Goal: Transaction & Acquisition: Purchase product/service

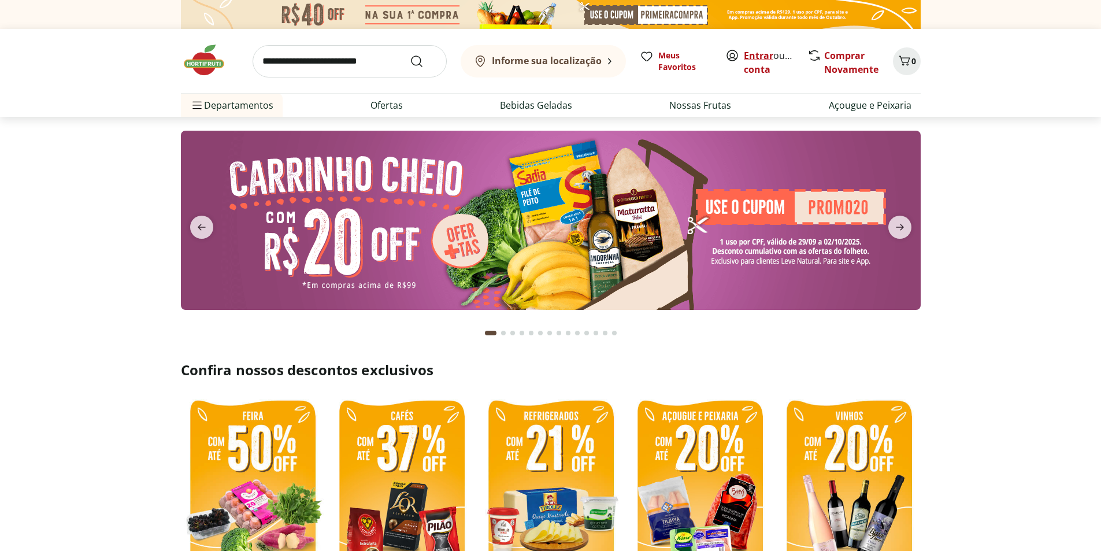
click at [750, 58] on link "Entrar" at bounding box center [758, 55] width 29 height 13
click at [907, 65] on icon "Carrinho" at bounding box center [905, 61] width 14 height 14
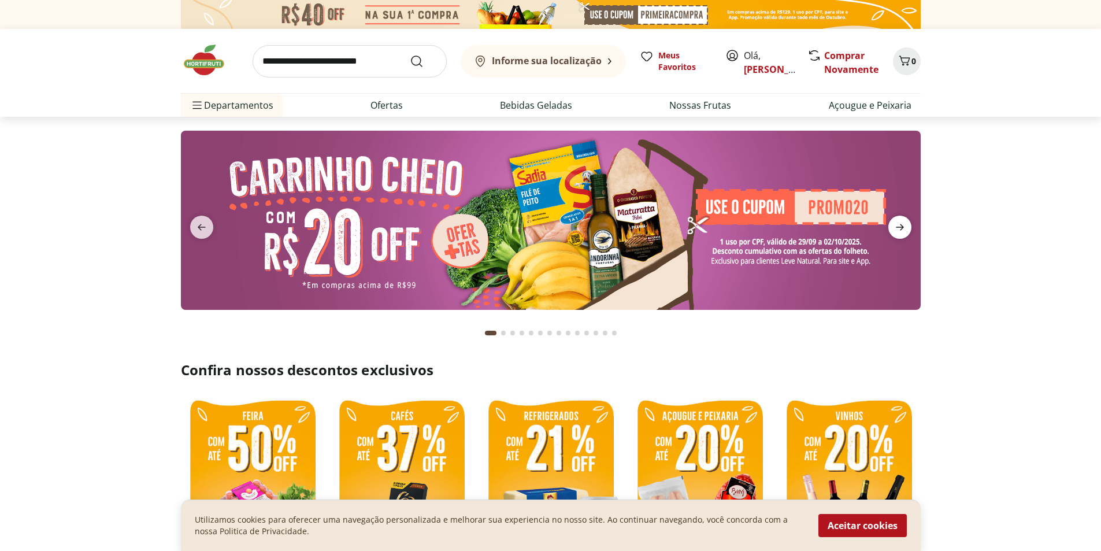
click at [899, 228] on icon "next" at bounding box center [900, 227] width 14 height 14
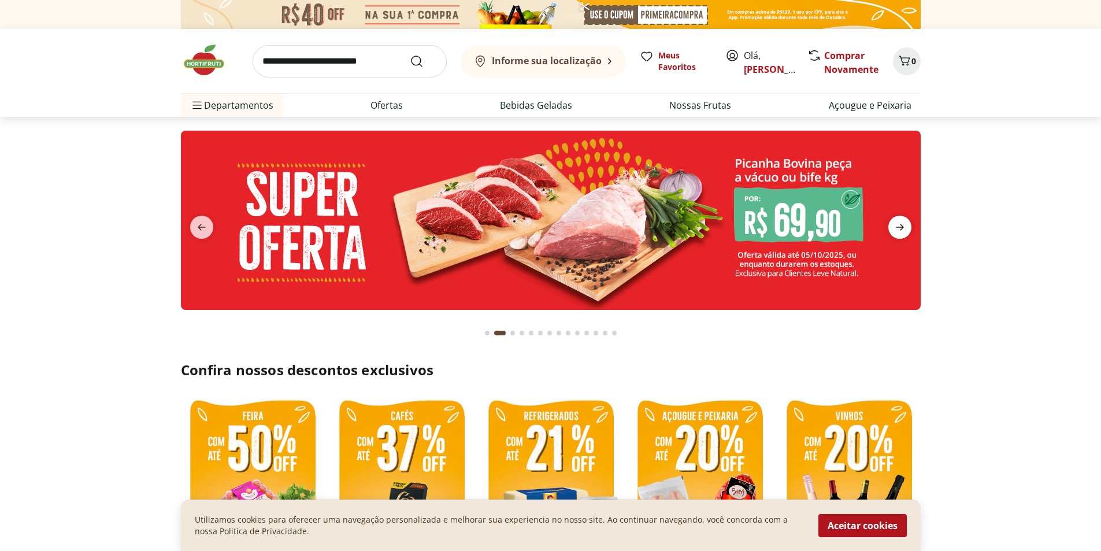
click at [899, 228] on icon "next" at bounding box center [900, 227] width 14 height 14
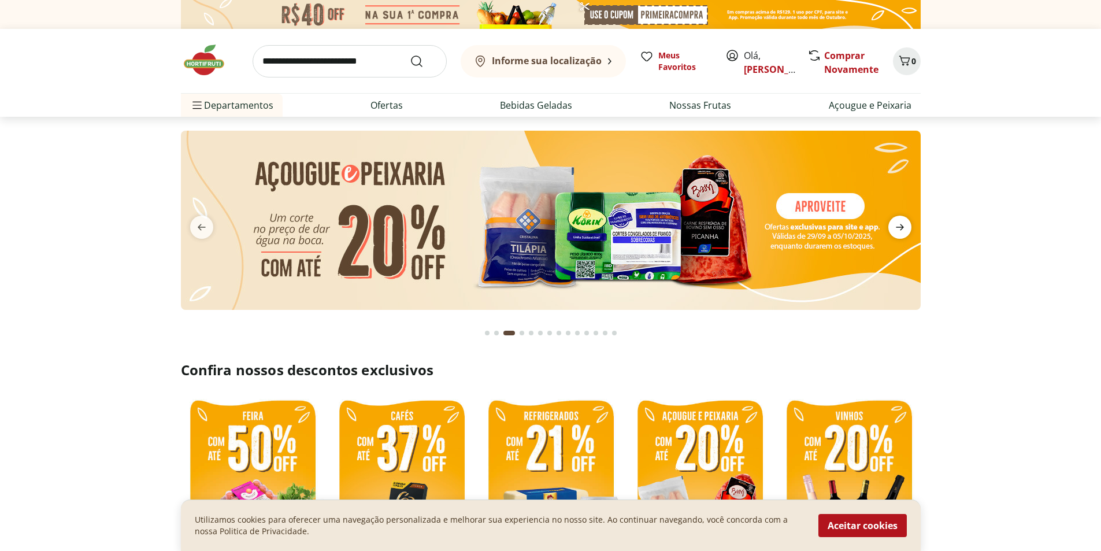
click at [899, 228] on icon "next" at bounding box center [900, 227] width 14 height 14
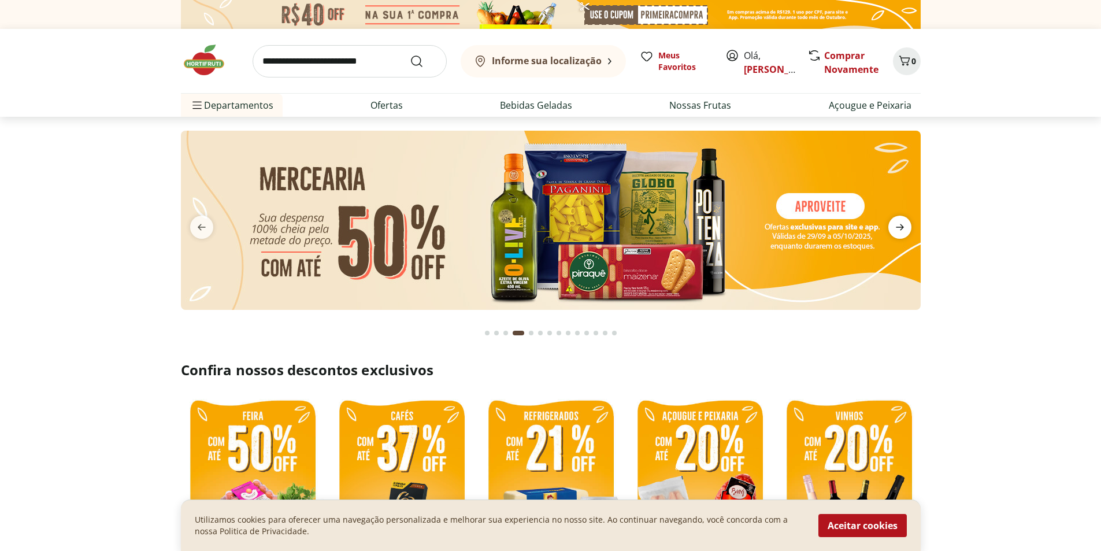
click at [899, 228] on icon "next" at bounding box center [900, 227] width 14 height 14
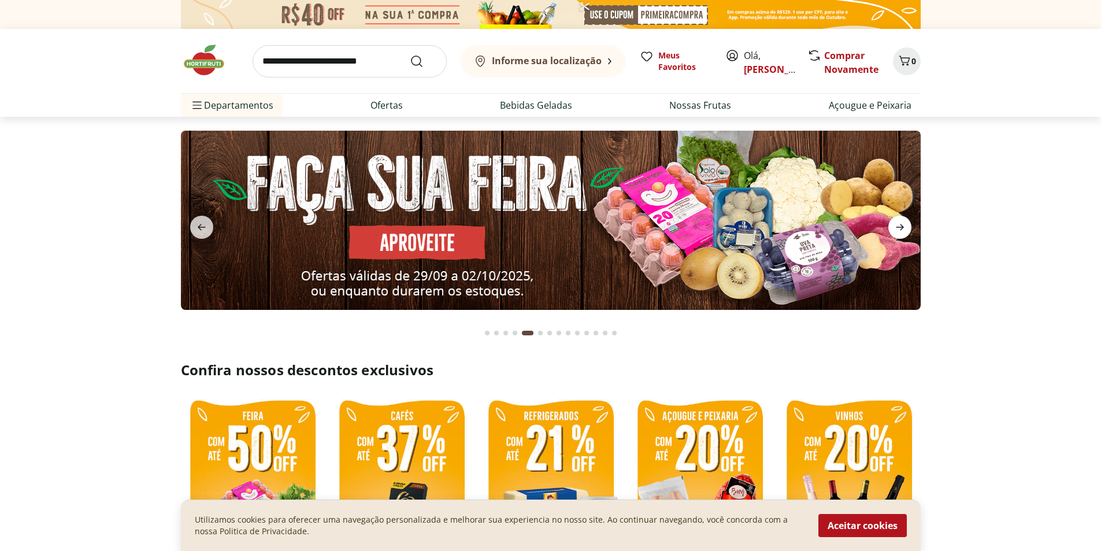
click at [899, 228] on icon "next" at bounding box center [900, 227] width 14 height 14
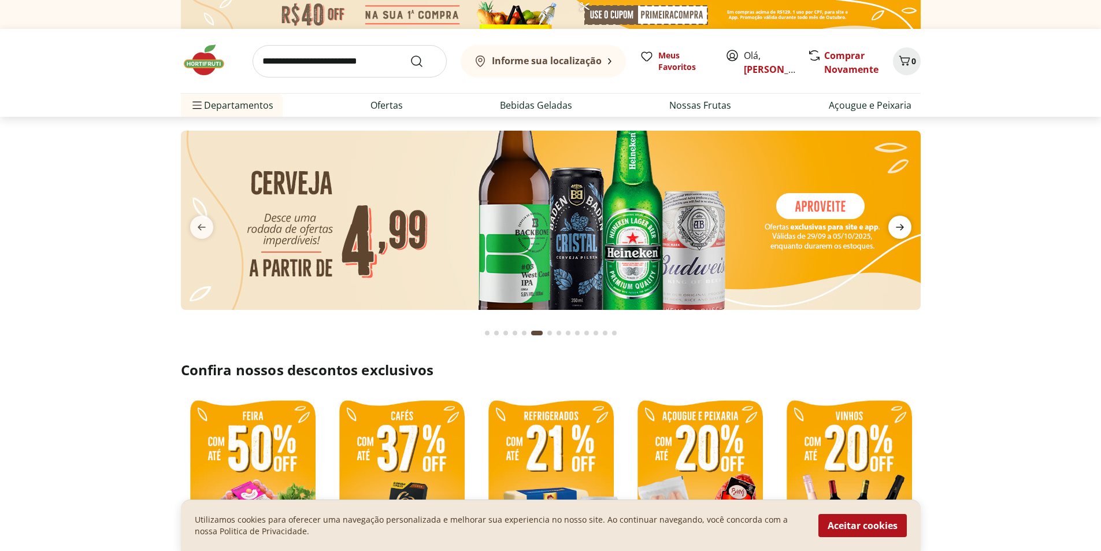
click at [897, 228] on icon "next" at bounding box center [900, 227] width 14 height 14
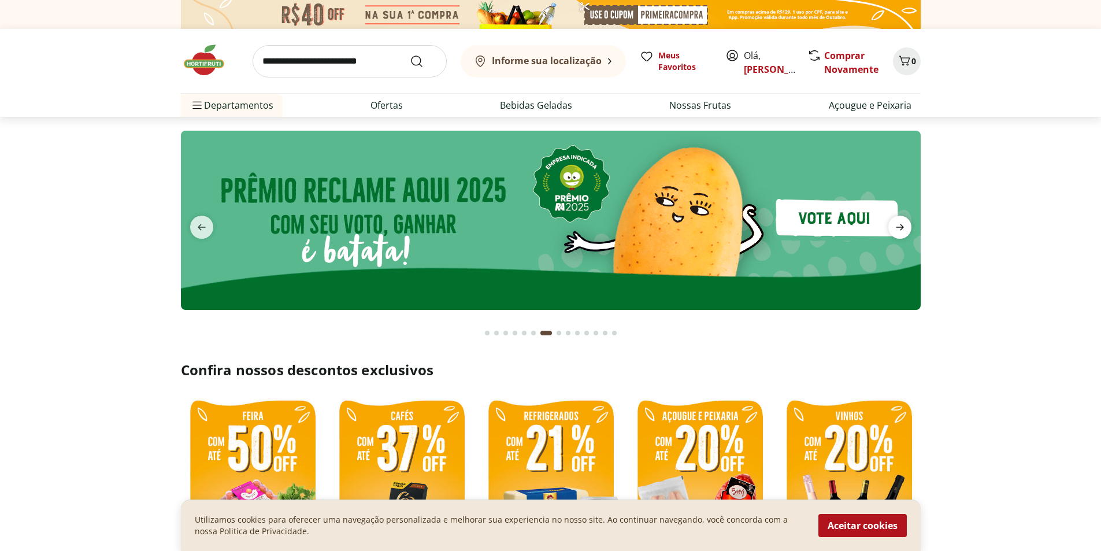
click at [897, 228] on icon "next" at bounding box center [900, 227] width 8 height 6
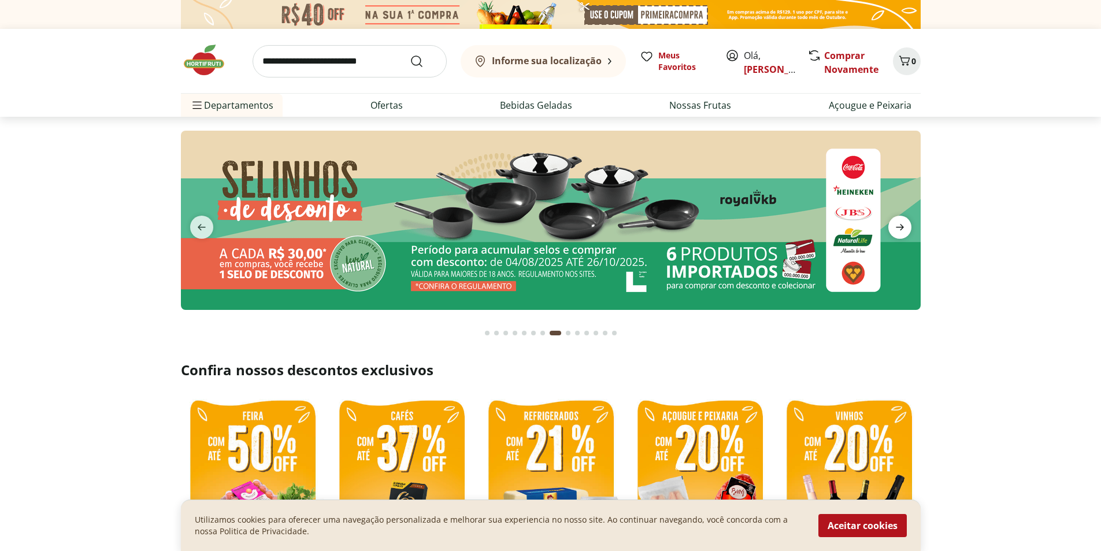
click at [897, 228] on icon "next" at bounding box center [900, 227] width 8 height 6
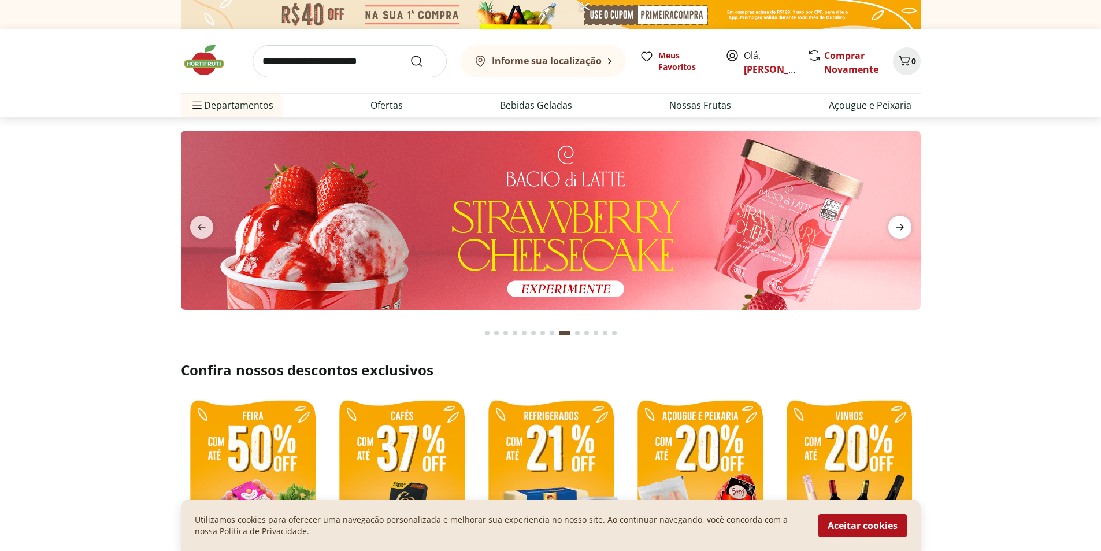
click at [897, 228] on icon "next" at bounding box center [900, 227] width 8 height 6
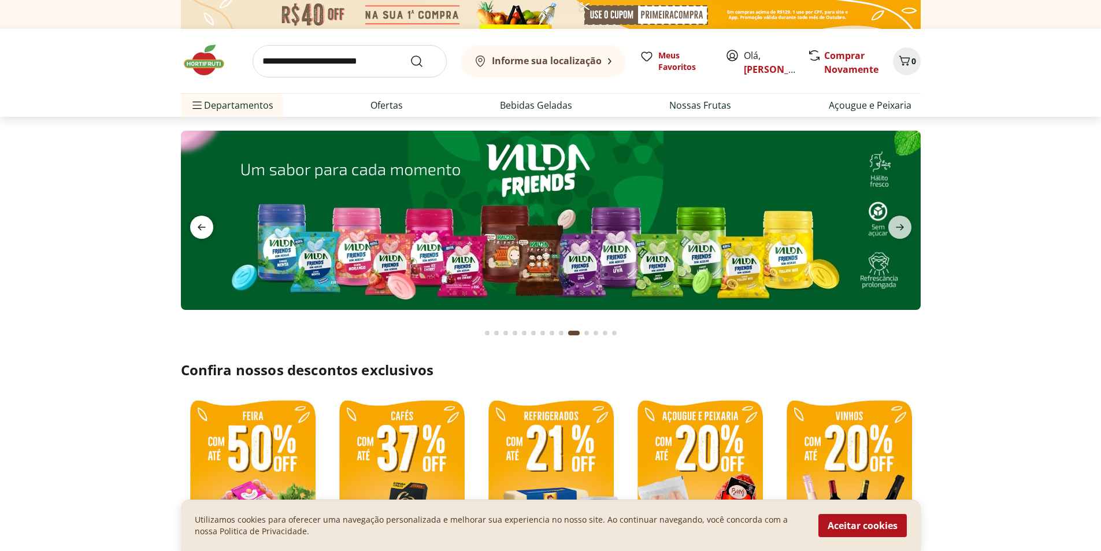
click at [194, 221] on span "previous" at bounding box center [201, 227] width 23 height 23
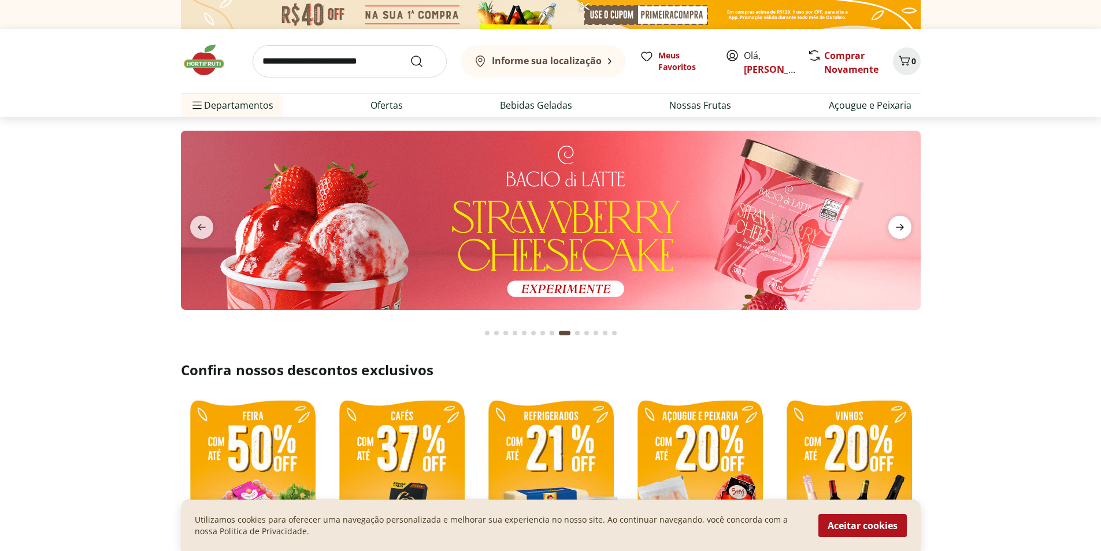
click at [902, 225] on icon "next" at bounding box center [900, 227] width 14 height 14
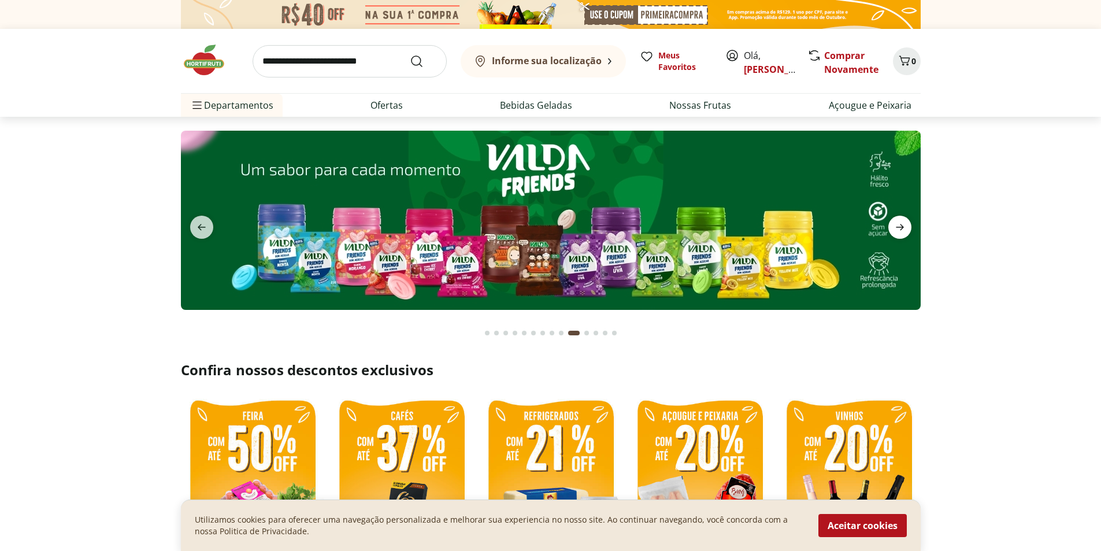
click at [902, 225] on icon "next" at bounding box center [900, 227] width 14 height 14
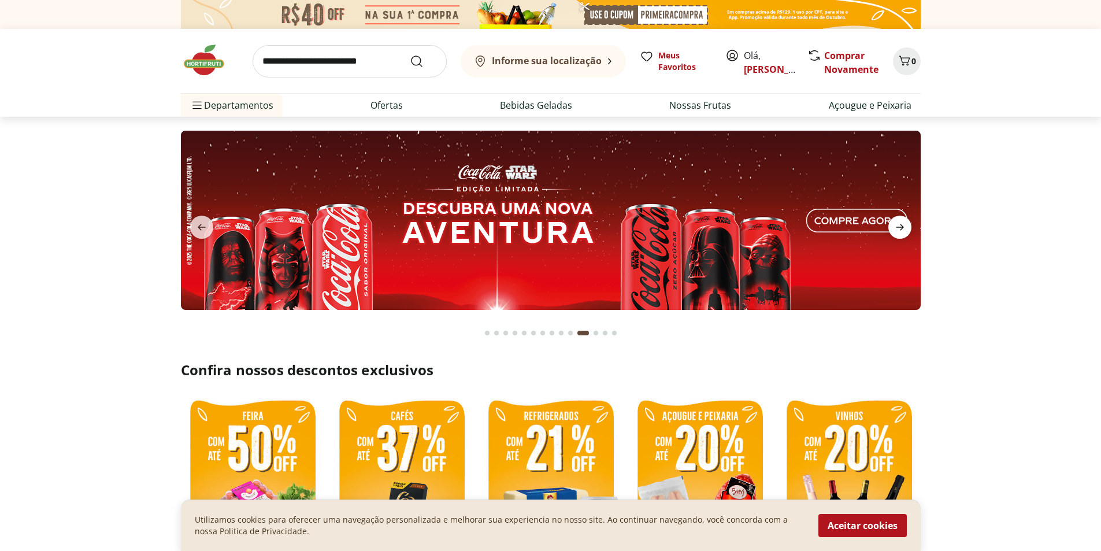
click at [902, 225] on icon "next" at bounding box center [900, 227] width 14 height 14
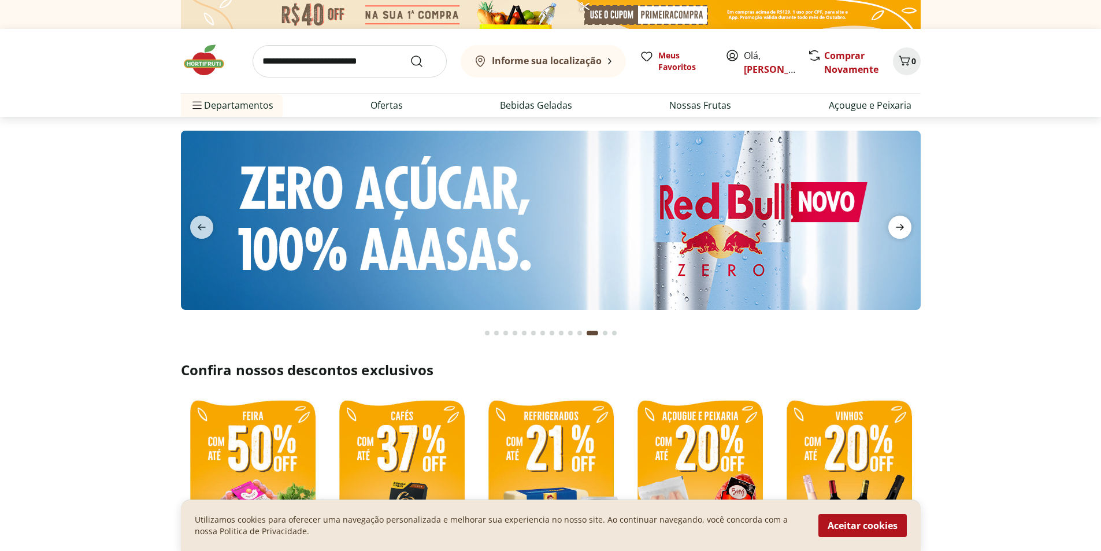
click at [902, 225] on icon "next" at bounding box center [900, 227] width 14 height 14
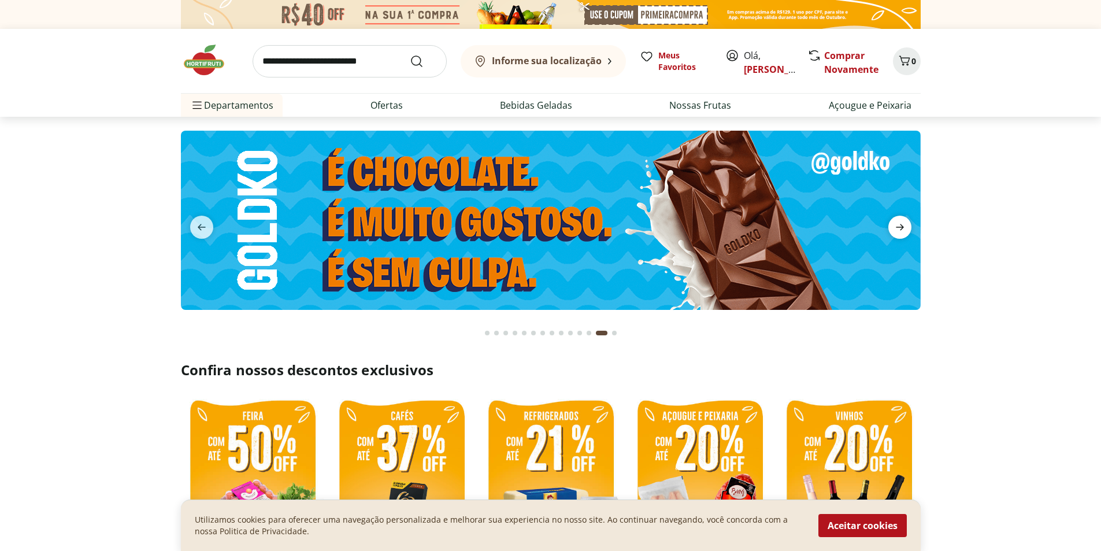
click at [902, 225] on icon "next" at bounding box center [900, 227] width 14 height 14
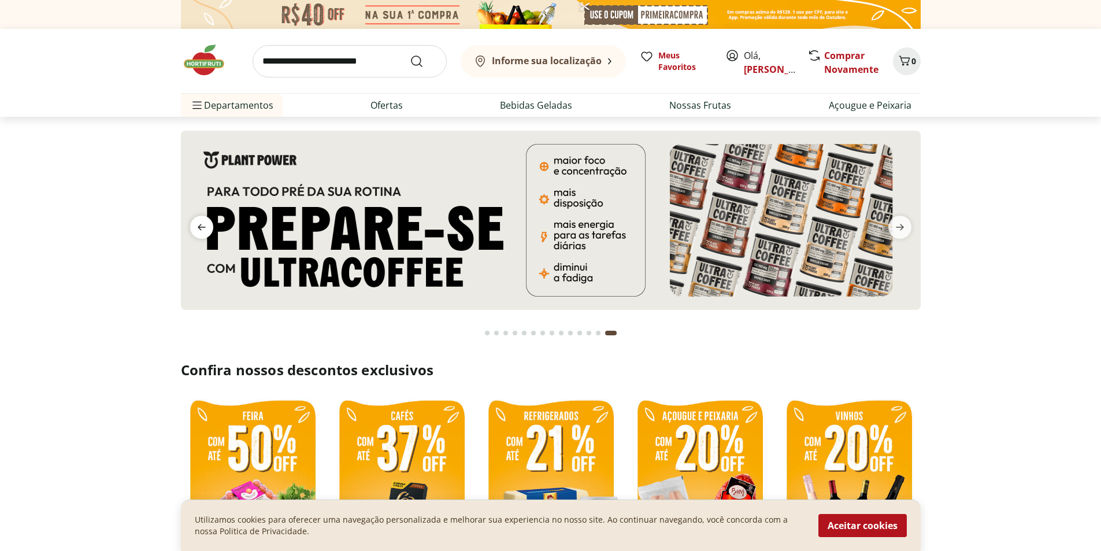
click at [208, 224] on icon "previous" at bounding box center [202, 227] width 14 height 14
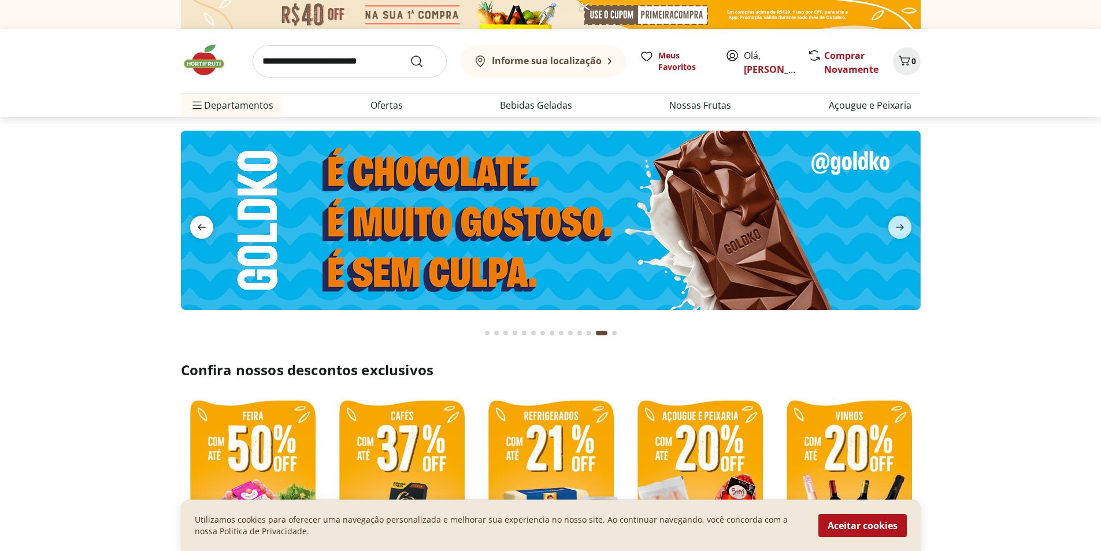
click at [208, 224] on icon "previous" at bounding box center [202, 227] width 14 height 14
click at [487, 333] on div "Go to page 1 from fs-carousel" at bounding box center [487, 333] width 5 height 5
